Goal: Task Accomplishment & Management: Manage account settings

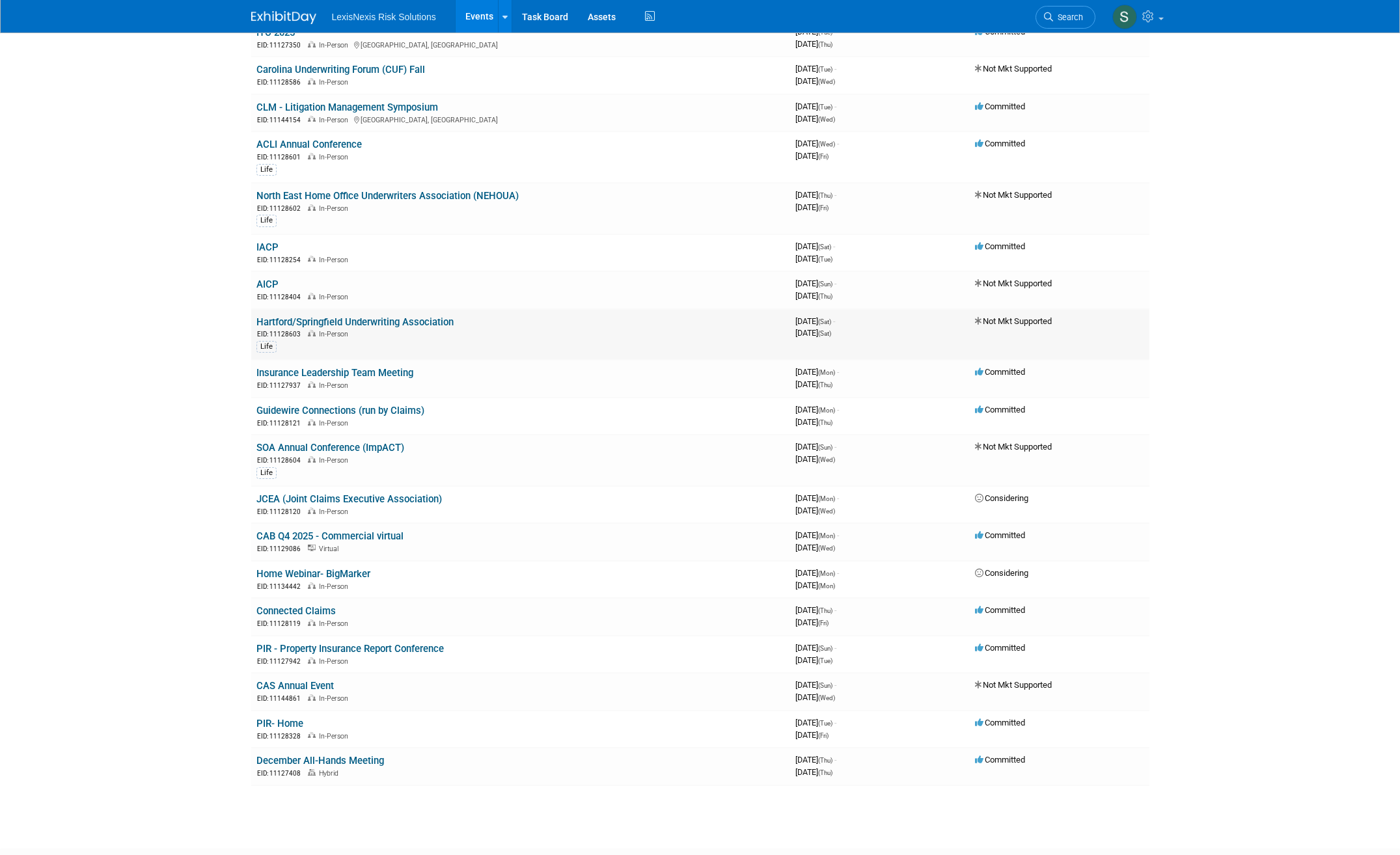
scroll to position [130, 0]
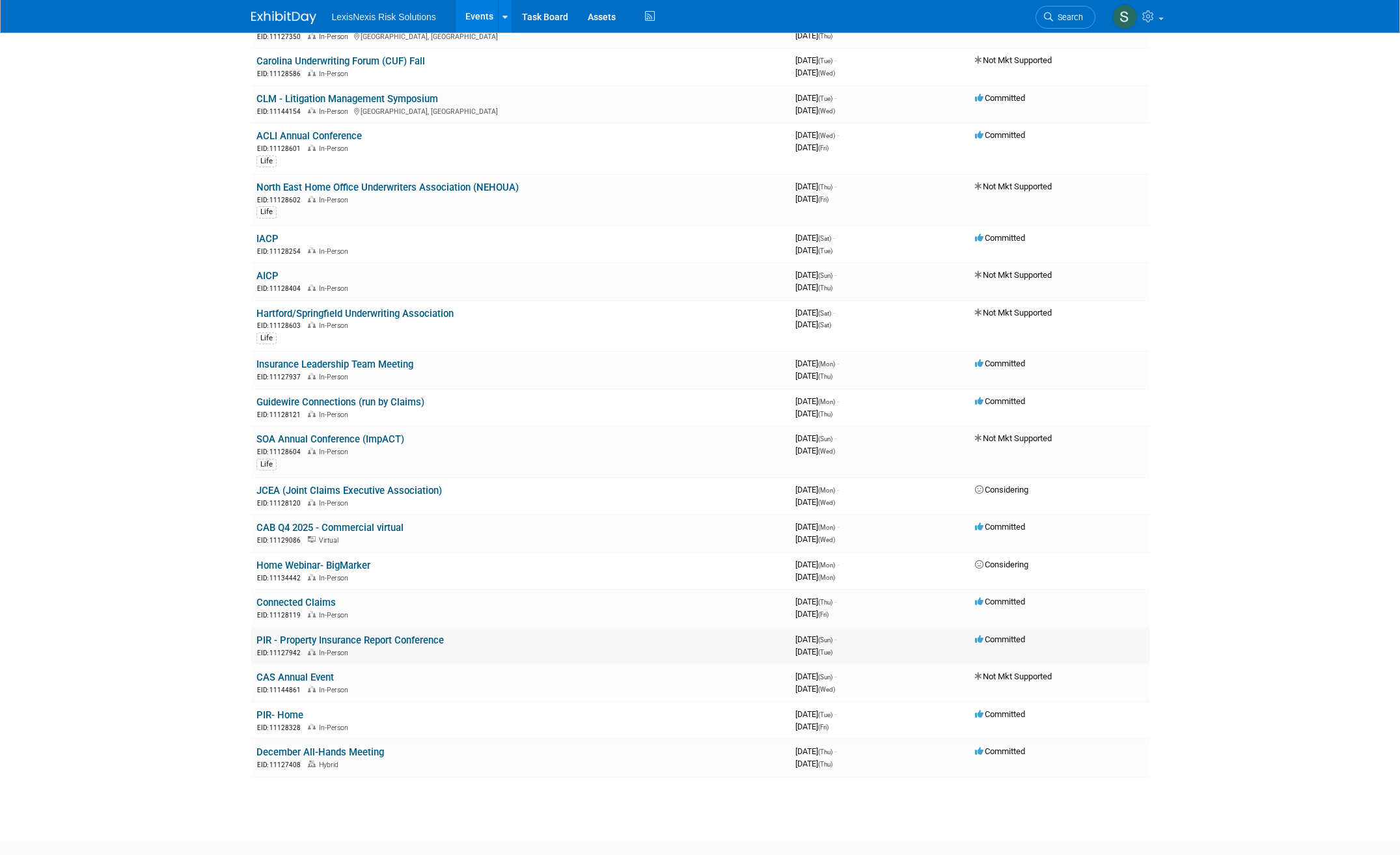
click at [363, 644] on link "PIR - Property Insurance Report Conference" at bounding box center [350, 640] width 187 height 12
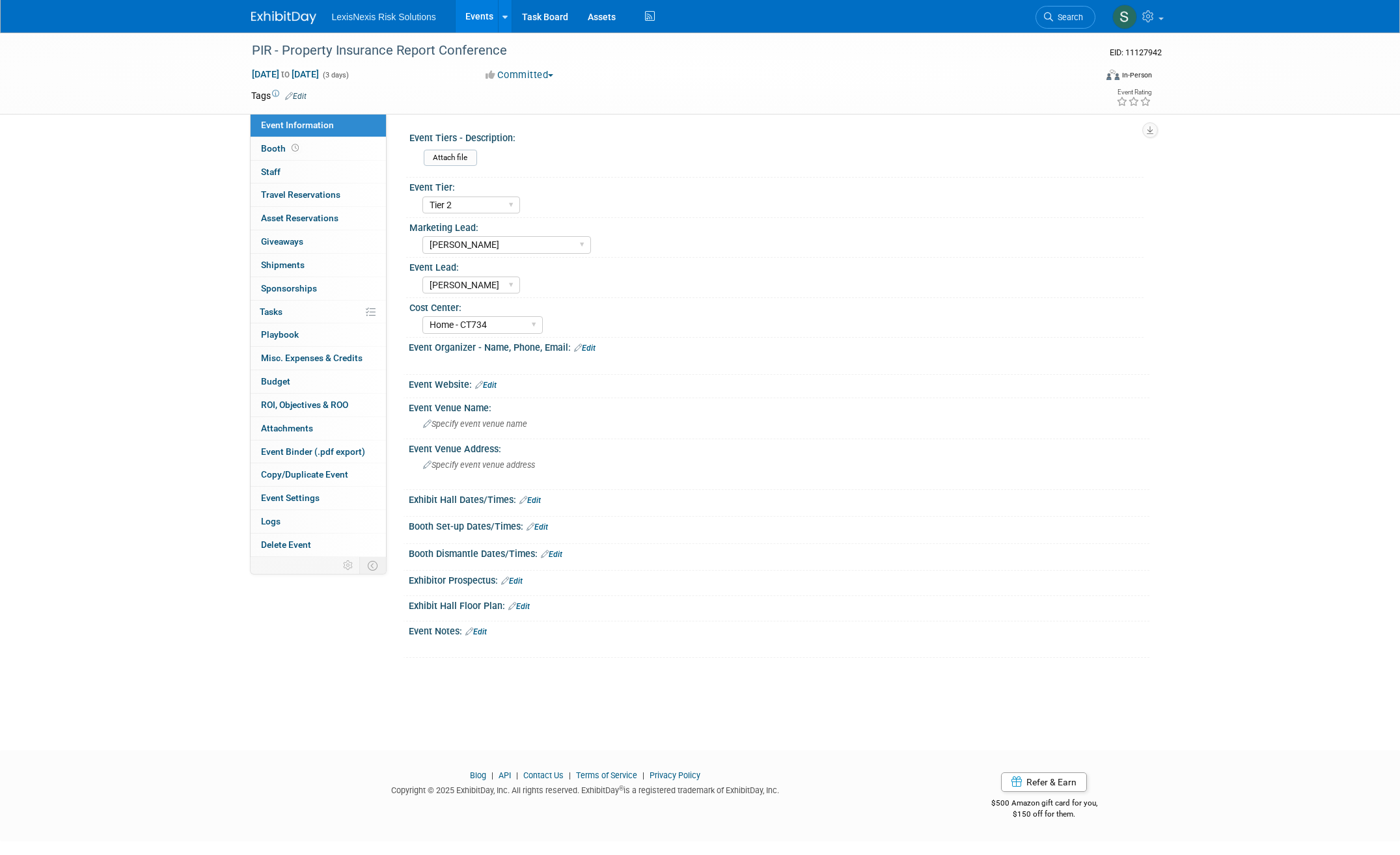
select select "Tier 2"
select select "Nicole Trombino"
select select "Sharon Marcus"
select select "Home - CT734"
click at [589, 349] on link "Edit" at bounding box center [585, 348] width 22 height 9
